Goal: Information Seeking & Learning: Check status

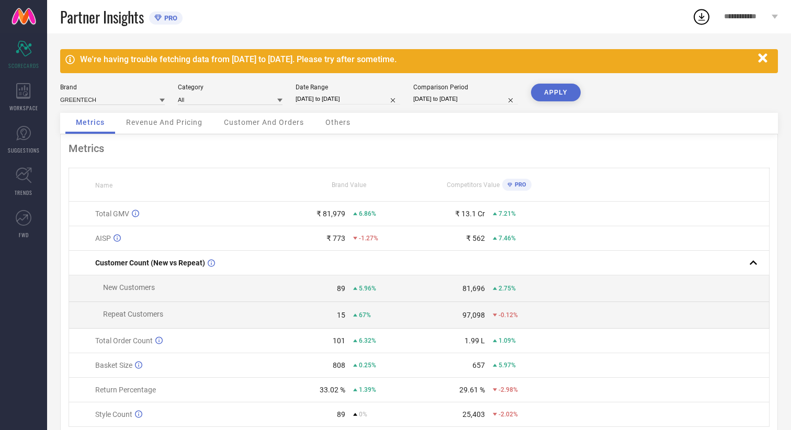
click at [357, 95] on input "[DATE] to [DATE]" at bounding box center [347, 99] width 105 height 11
select select "7"
select select "2025"
select select "8"
select select "2025"
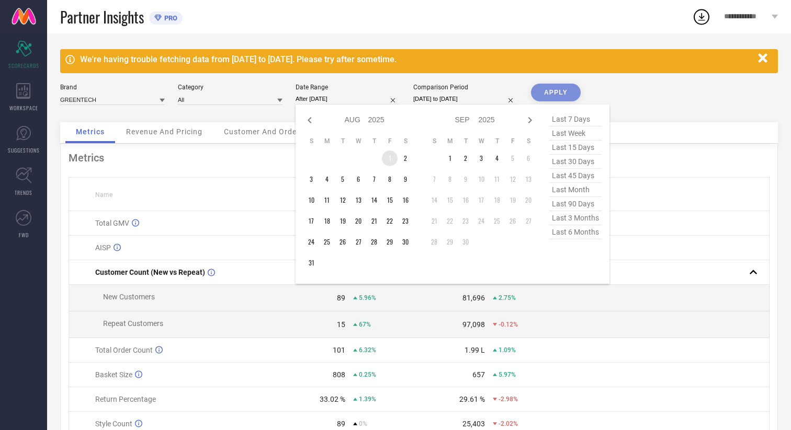
click at [389, 154] on td "1" at bounding box center [390, 159] width 16 height 16
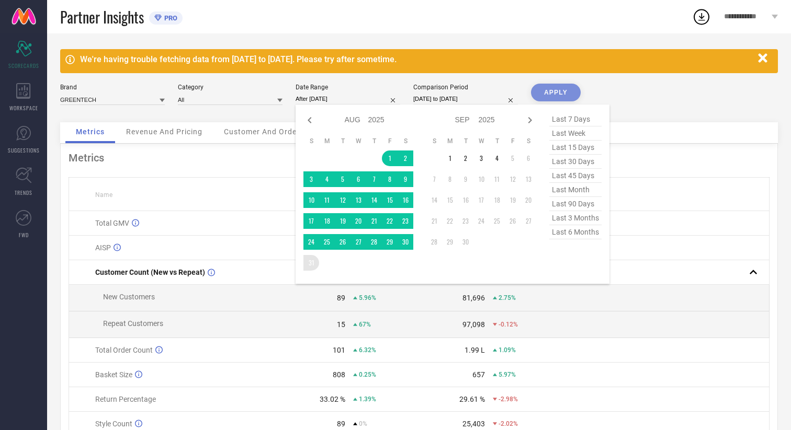
type input "[DATE] to [DATE]"
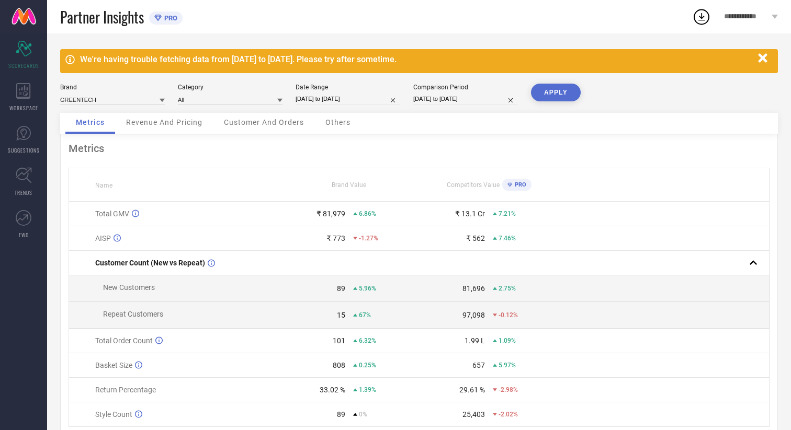
select select "6"
select select "2025"
select select "7"
select select "2025"
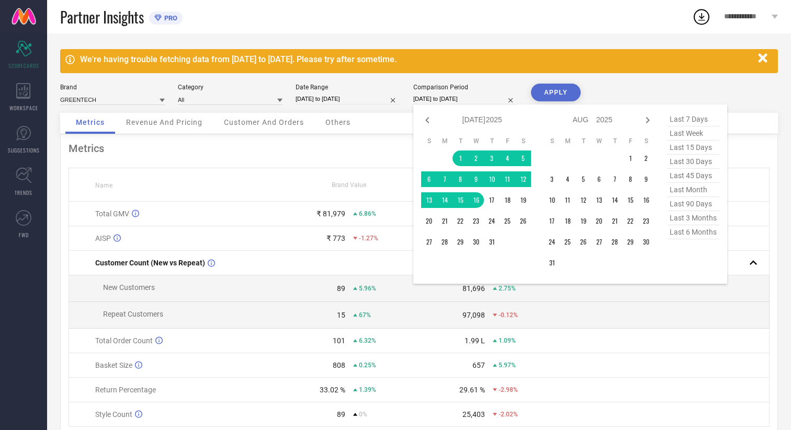
click at [441, 101] on input "[DATE] to [DATE]" at bounding box center [465, 99] width 105 height 11
click at [456, 157] on td "1" at bounding box center [460, 159] width 16 height 16
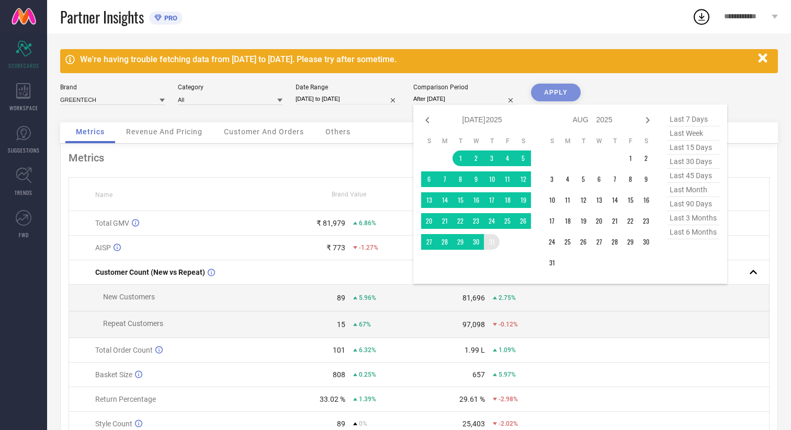
type input "[DATE] to [DATE]"
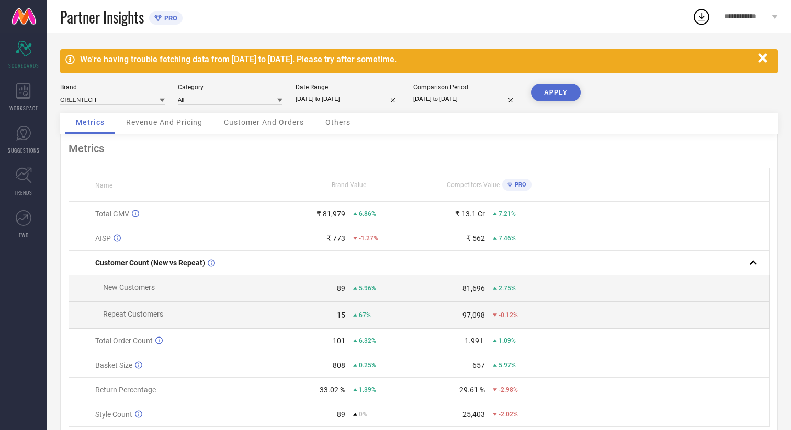
click at [564, 91] on button "APPLY" at bounding box center [556, 93] width 50 height 18
click at [431, 173] on th "Competitors Value PRO" at bounding box center [489, 184] width 140 height 33
click at [203, 123] on div "Revenue And Pricing" at bounding box center [164, 123] width 97 height 21
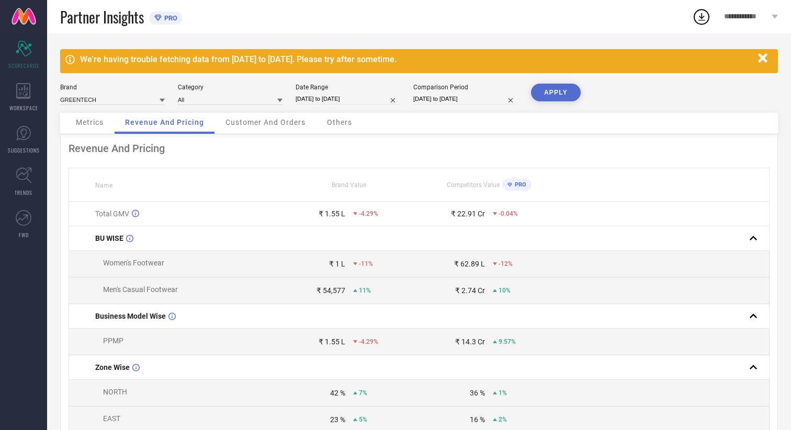
click at [251, 123] on span "Customer And Orders" at bounding box center [265, 122] width 80 height 8
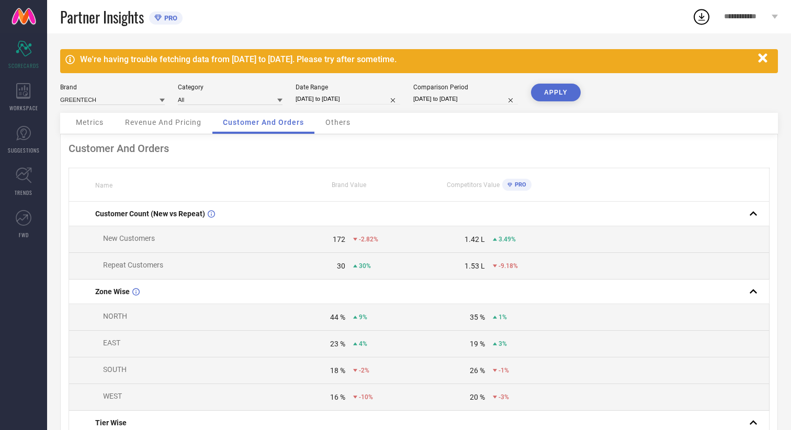
click at [334, 128] on div "Others" at bounding box center [338, 123] width 46 height 21
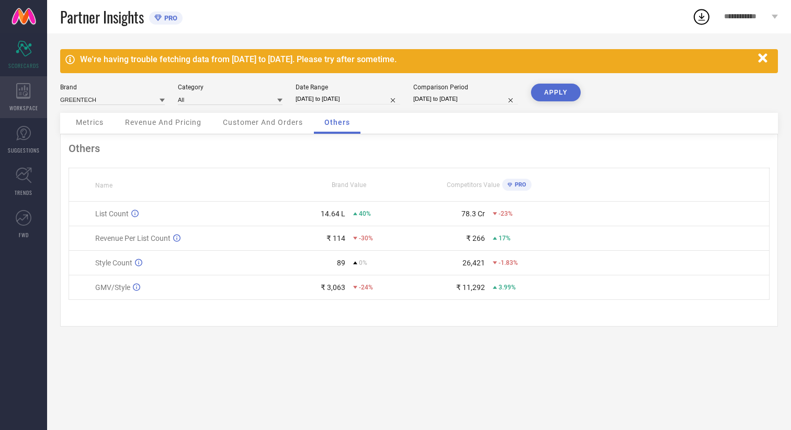
click at [43, 104] on div "WORKSPACE" at bounding box center [23, 97] width 47 height 42
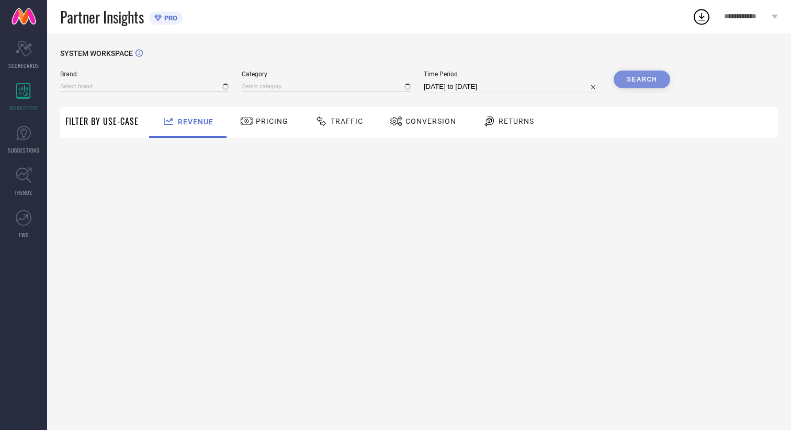
type input "GREENTECH"
type input "All"
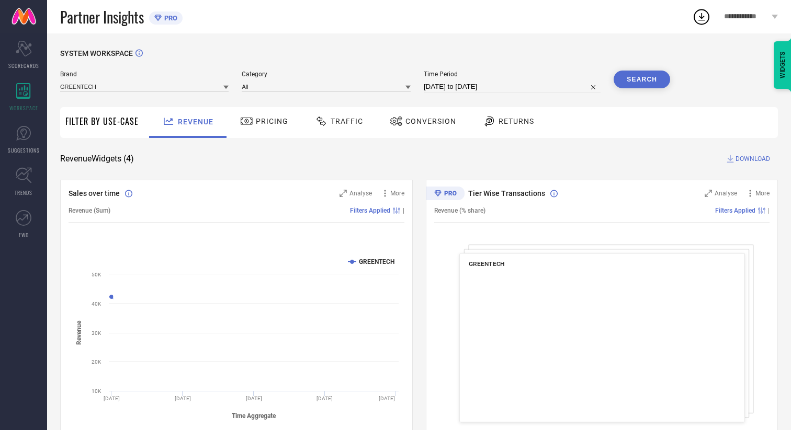
click at [464, 85] on input "[DATE] to [DATE]" at bounding box center [512, 87] width 177 height 13
select select "7"
select select "2025"
select select "8"
select select "2025"
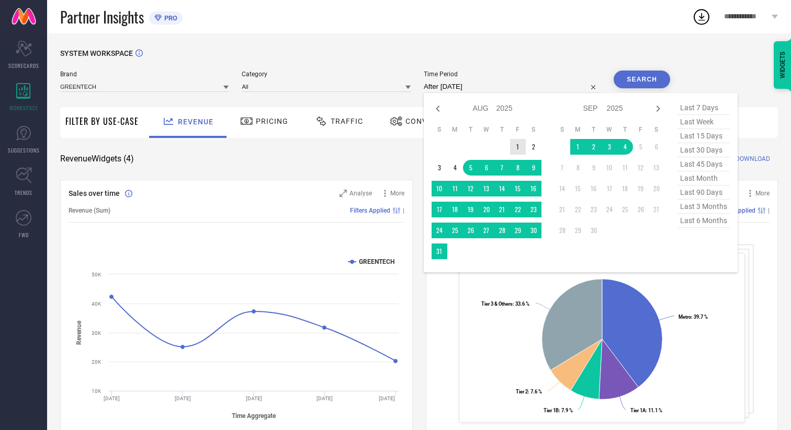
click at [521, 147] on td "1" at bounding box center [518, 147] width 16 height 16
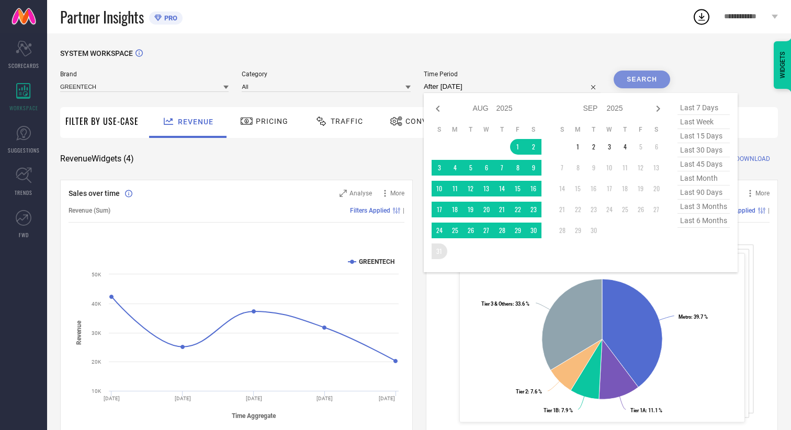
type input "[DATE] to [DATE]"
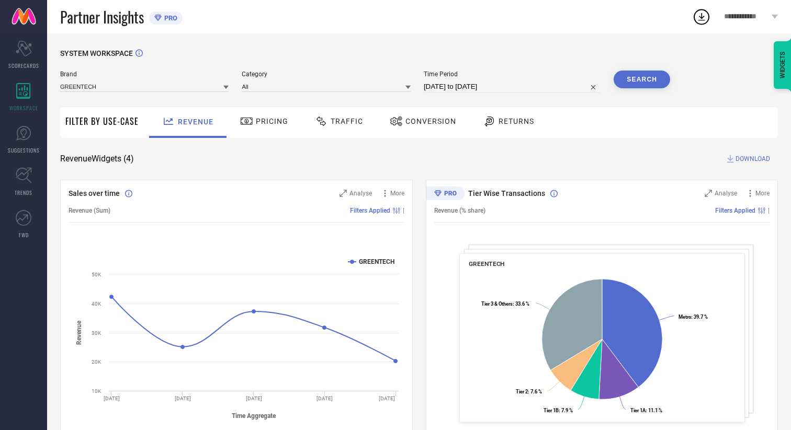
click at [641, 81] on button "Search" at bounding box center [641, 80] width 56 height 18
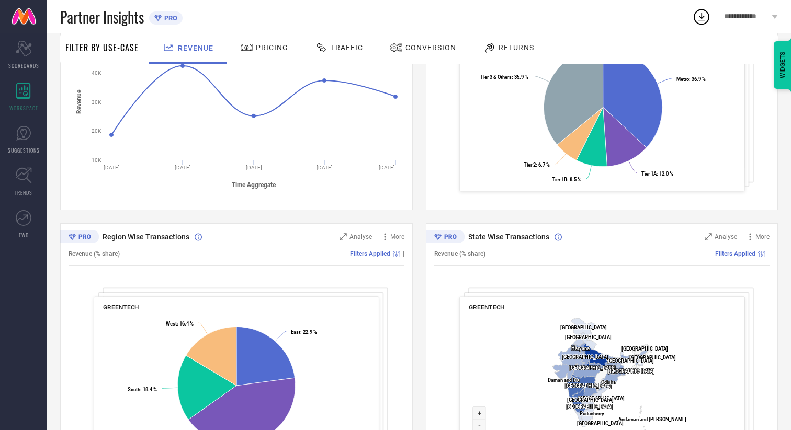
scroll to position [221, 0]
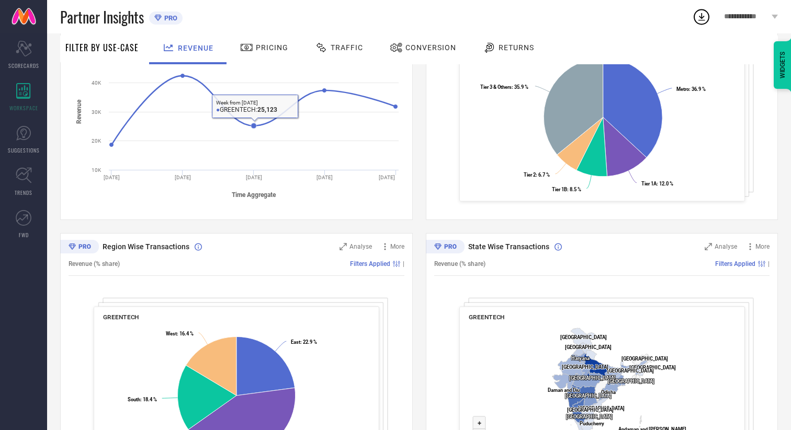
click at [267, 40] on div "Pricing" at bounding box center [263, 48] width 53 height 18
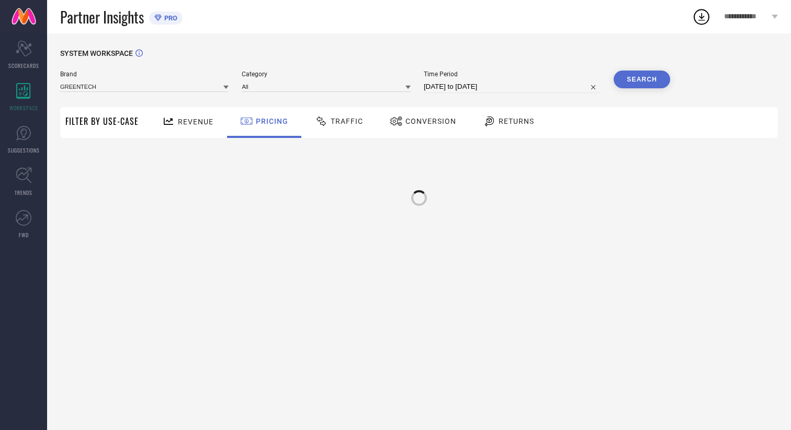
scroll to position [0, 0]
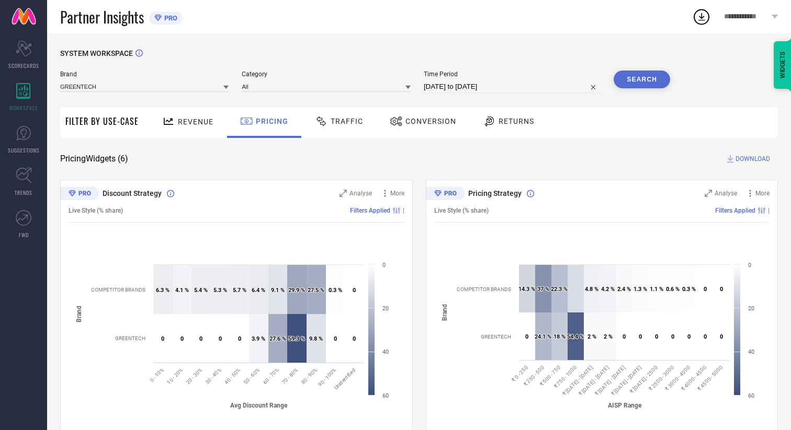
click at [345, 118] on span "Traffic" at bounding box center [346, 121] width 32 height 8
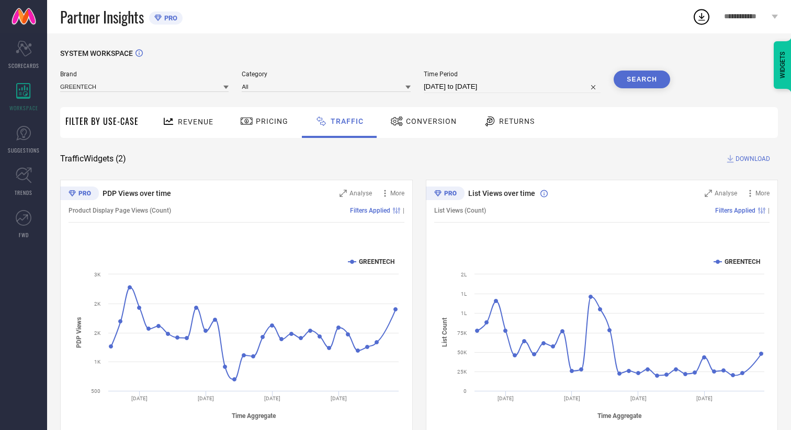
scroll to position [27, 0]
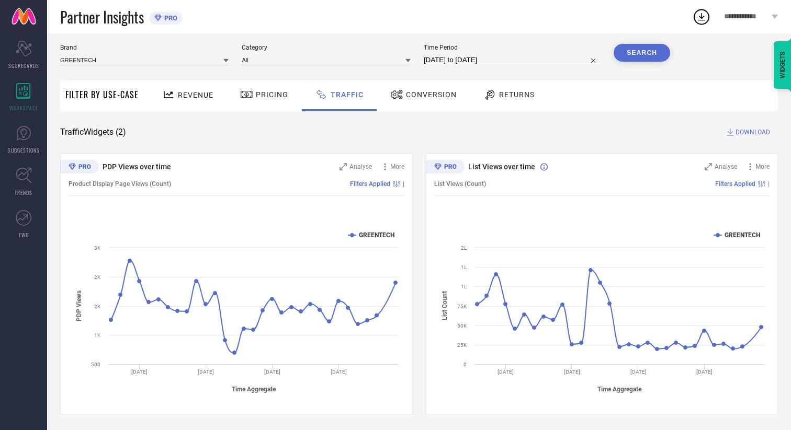
click at [410, 94] on span "Conversion" at bounding box center [431, 94] width 51 height 8
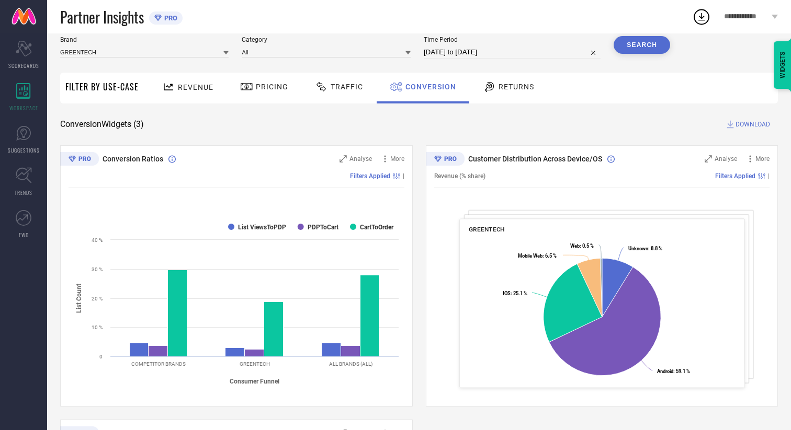
scroll to position [0, 0]
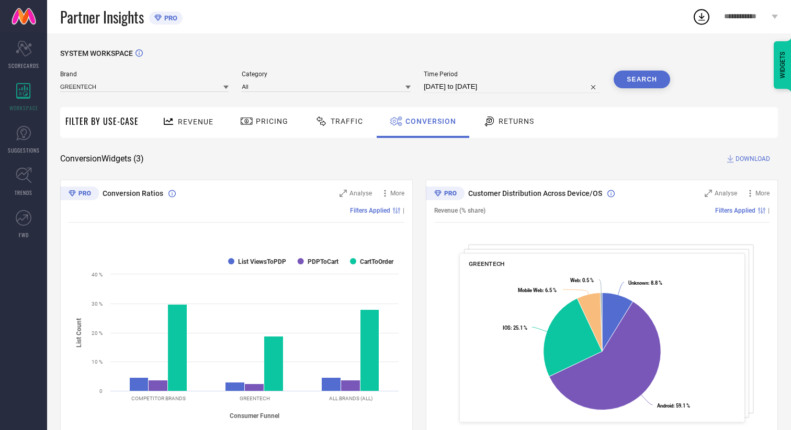
click at [511, 123] on span "Returns" at bounding box center [516, 121] width 36 height 8
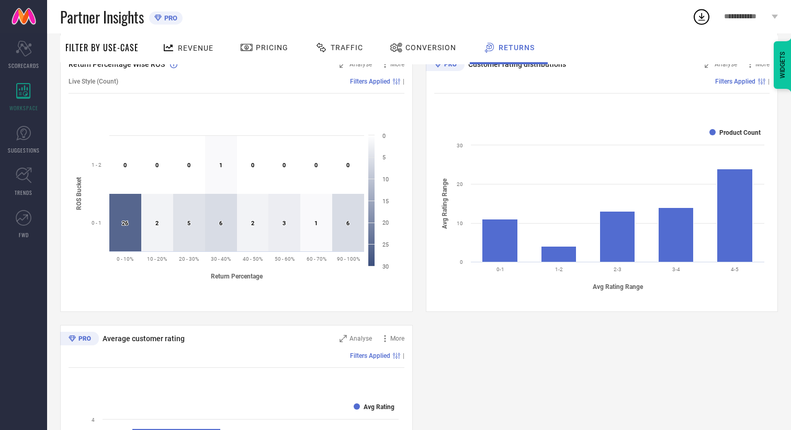
scroll to position [415, 0]
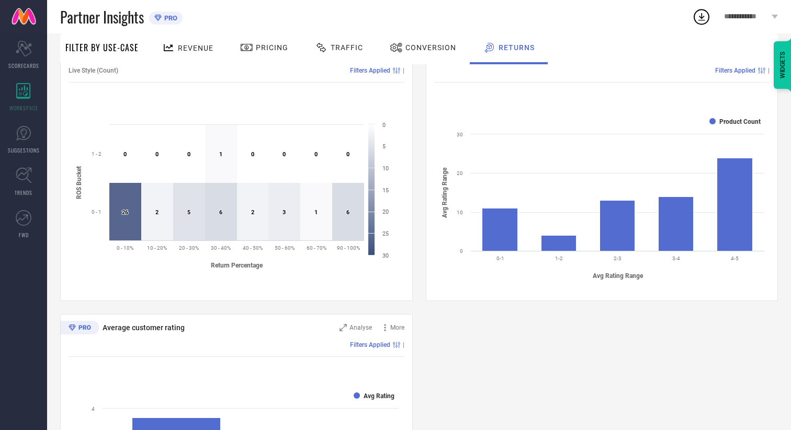
click at [478, 230] on rect at bounding box center [601, 198] width 335 height 178
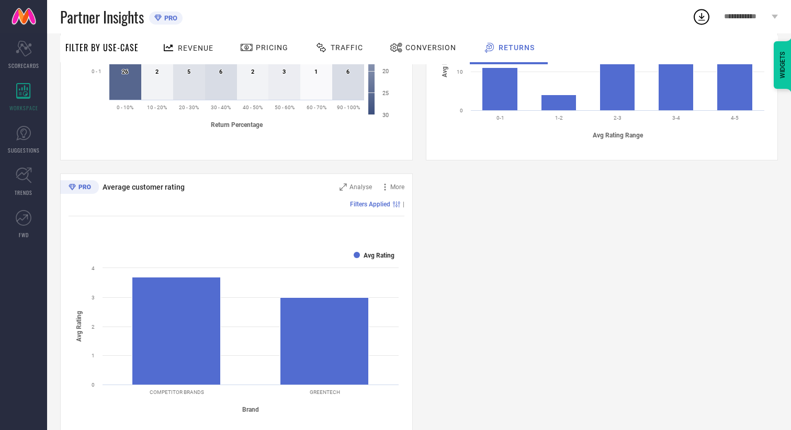
scroll to position [576, 0]
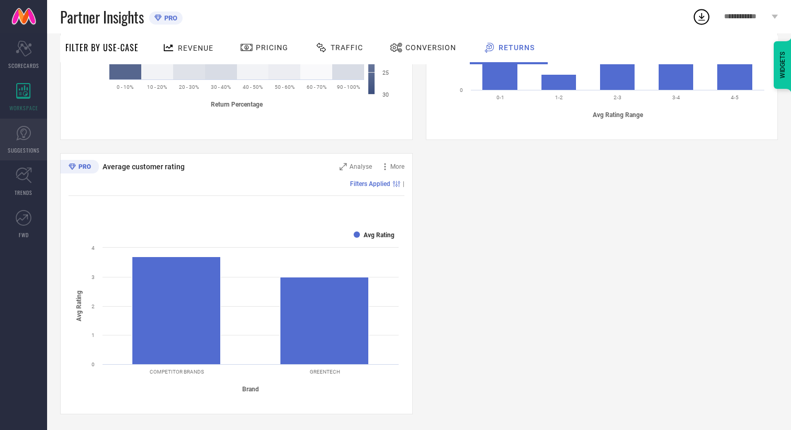
click at [24, 147] on span "SUGGESTIONS" at bounding box center [24, 150] width 32 height 8
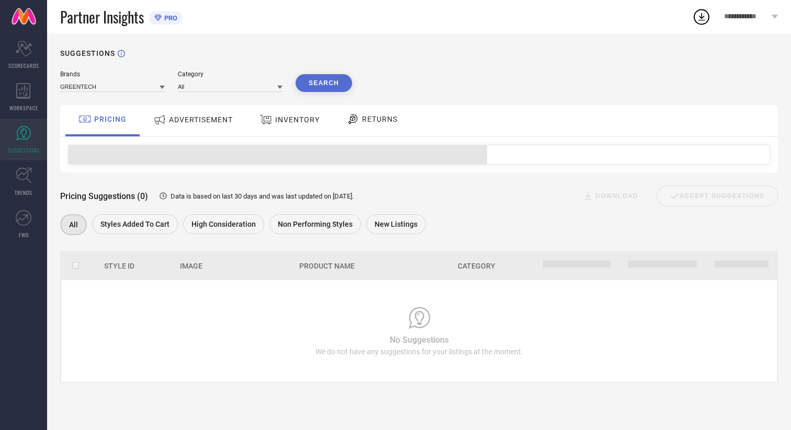
click at [230, 123] on span "ADVERTISEMENT" at bounding box center [201, 120] width 64 height 8
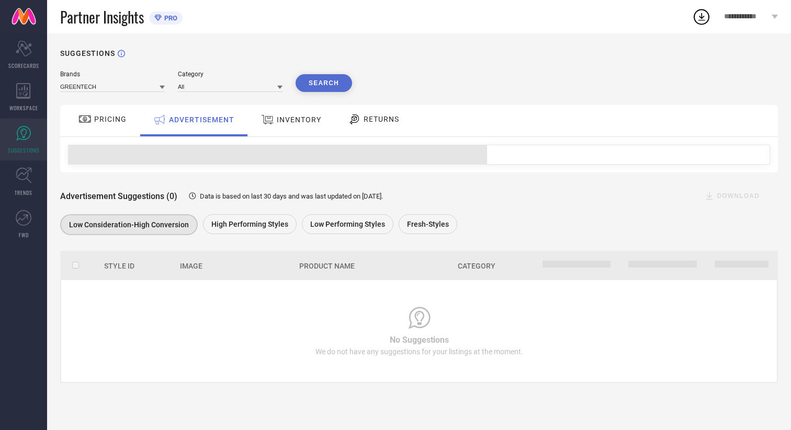
click at [288, 122] on span "INVENTORY" at bounding box center [299, 120] width 44 height 8
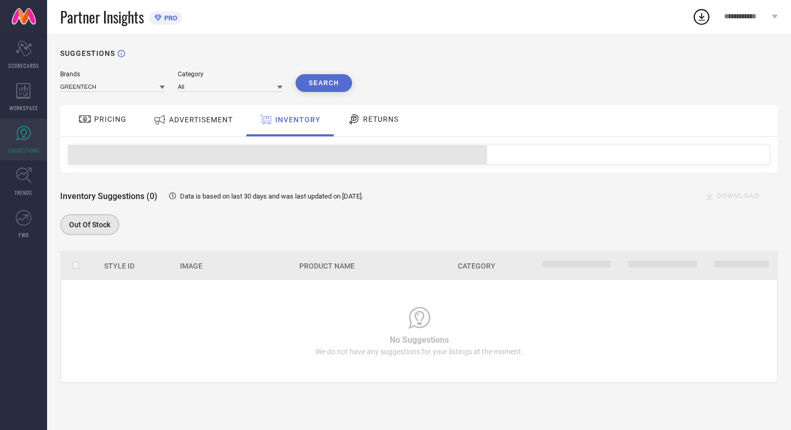
click at [379, 113] on div "RETURNS" at bounding box center [373, 119] width 56 height 18
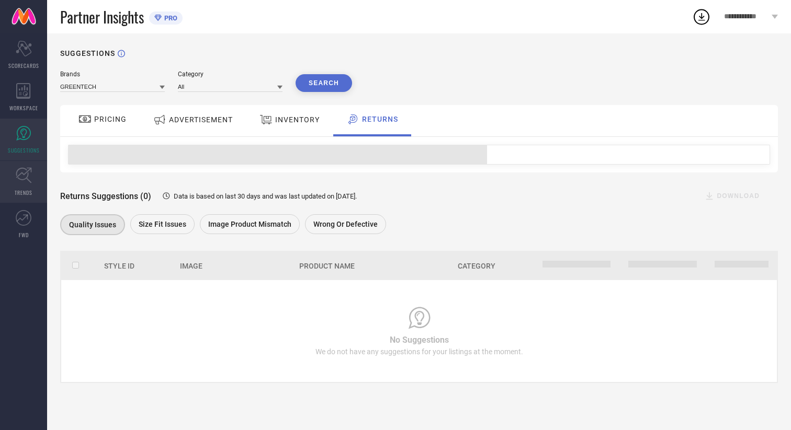
click at [47, 187] on link "TRENDS" at bounding box center [23, 182] width 47 height 42
